Goal: Information Seeking & Learning: Learn about a topic

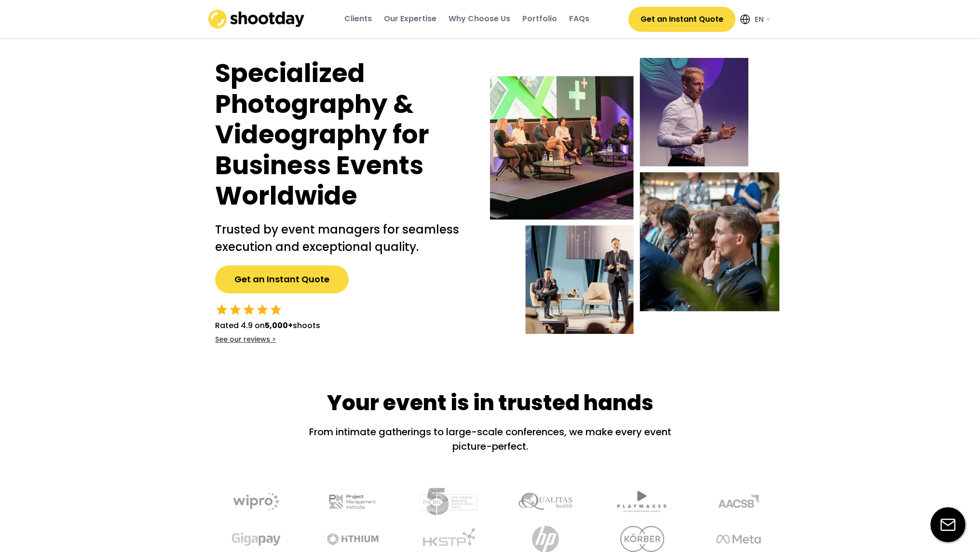
select select ""en""
click at [553, 16] on div "Portfolio" at bounding box center [539, 19] width 35 height 11
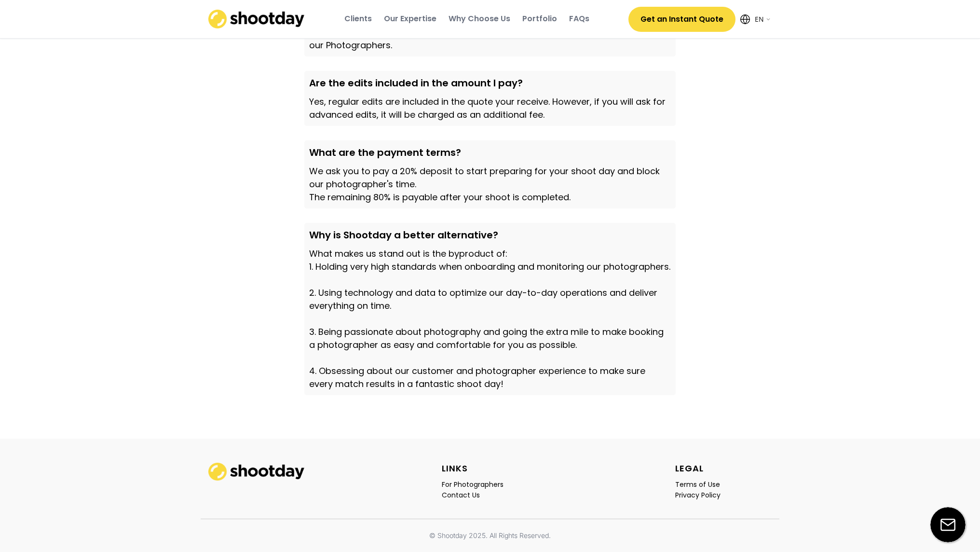
scroll to position [3204, 0]
click at [322, 247] on div "What makes us stand out is the byproduct of: 1. Holding very high standards whe…" at bounding box center [490, 318] width 362 height 143
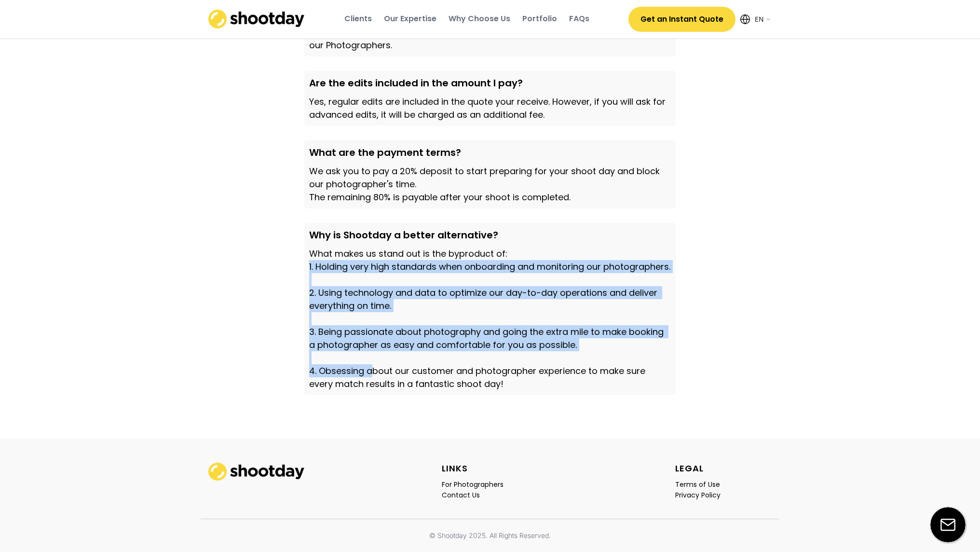
drag, startPoint x: 307, startPoint y: 261, endPoint x: 373, endPoint y: 373, distance: 130.4
click at [373, 373] on div "Why is Shootday a better alternative? What makes us stand out is the byproduct …" at bounding box center [489, 309] width 371 height 172
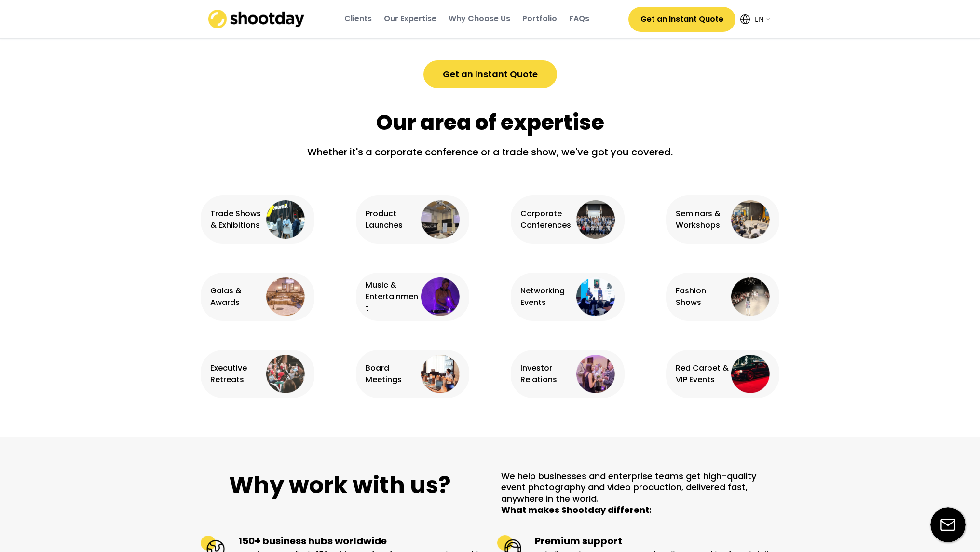
scroll to position [500, 0]
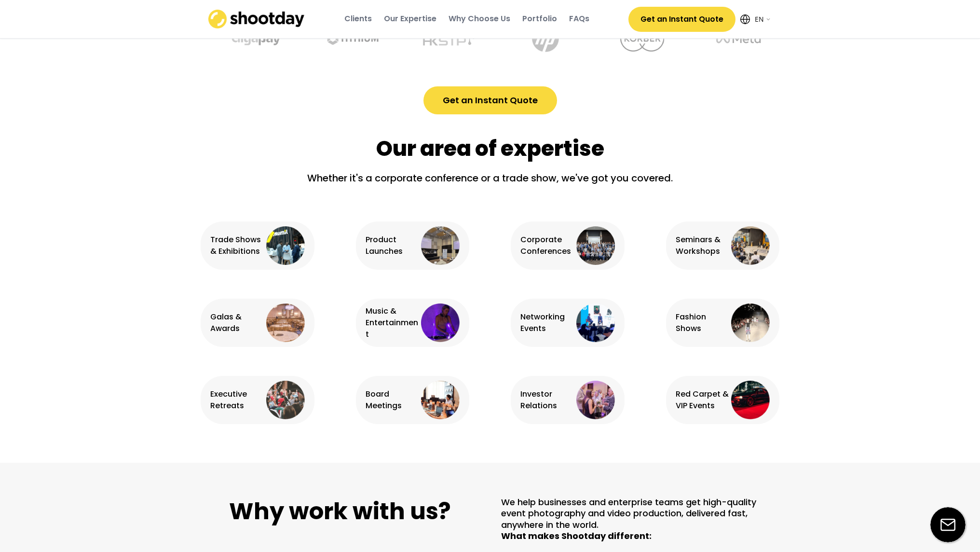
click at [551, 21] on div "Portfolio" at bounding box center [539, 19] width 35 height 11
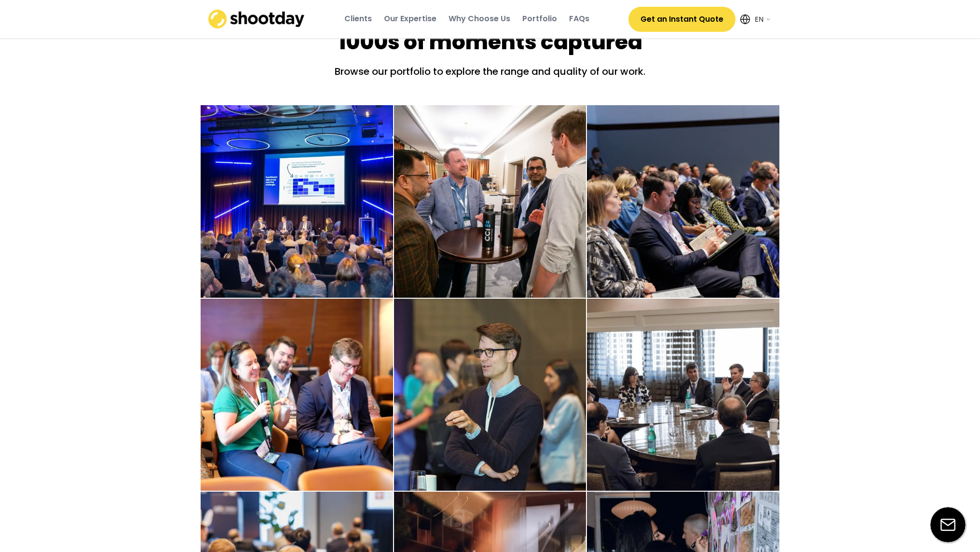
click at [551, 21] on div "Portfolio" at bounding box center [539, 19] width 35 height 11
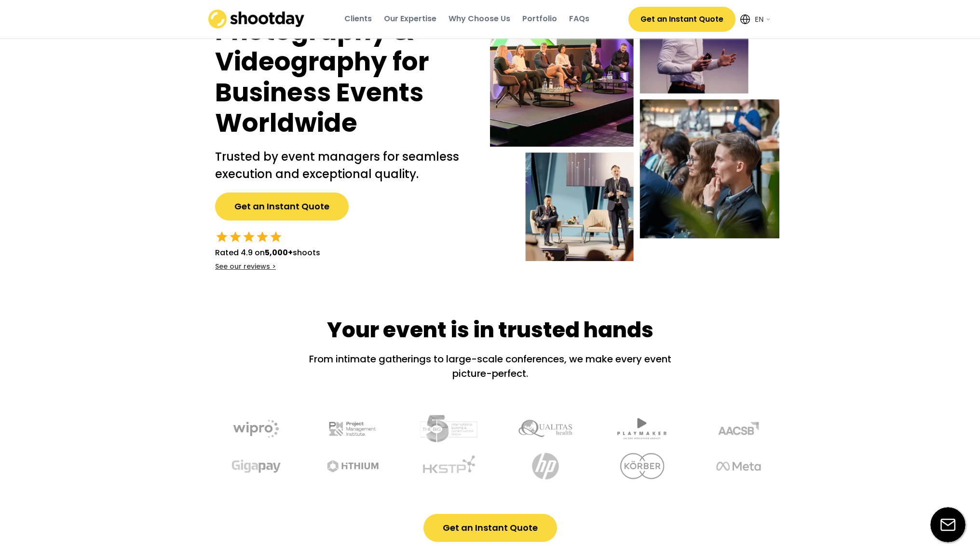
scroll to position [0, 0]
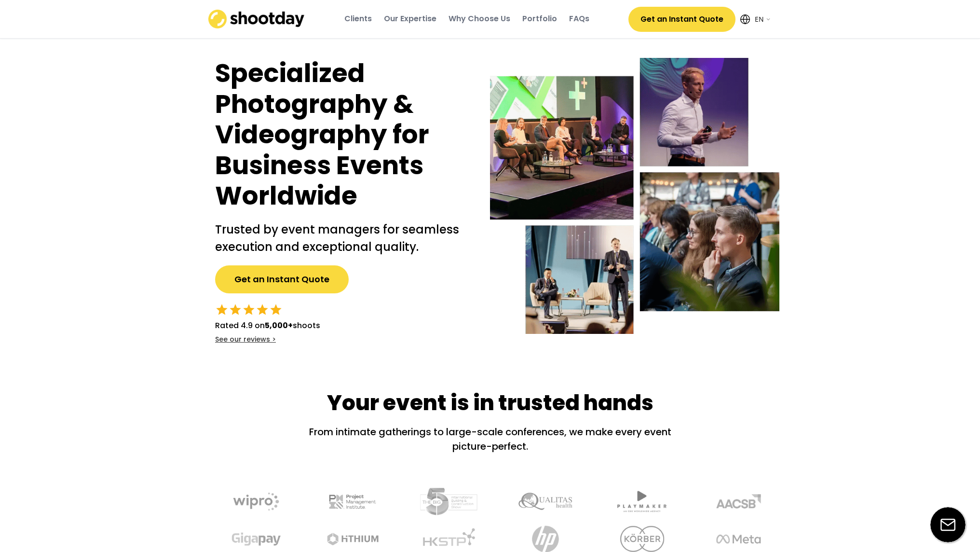
click at [696, 509] on img at bounding box center [733, 500] width 74 height 41
click at [369, 21] on div "Clients" at bounding box center [357, 19] width 27 height 11
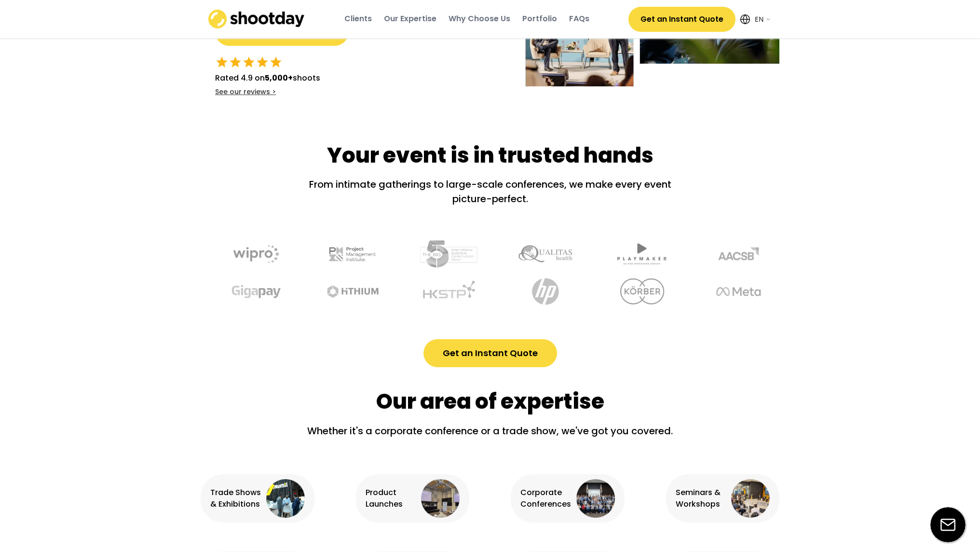
scroll to position [368, 0]
